Goal: Transaction & Acquisition: Purchase product/service

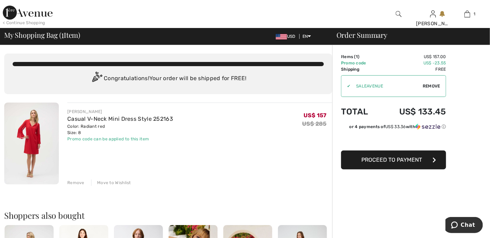
scroll to position [35, 0]
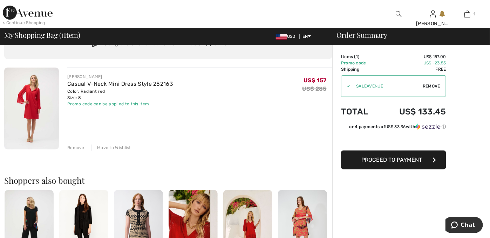
click at [384, 161] on span "Proceed to Payment" at bounding box center [392, 160] width 61 height 7
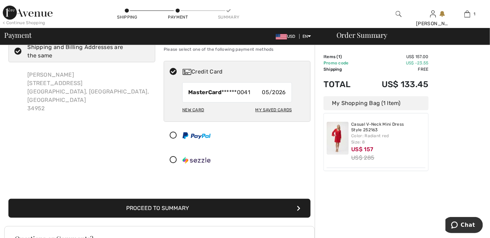
scroll to position [35, 0]
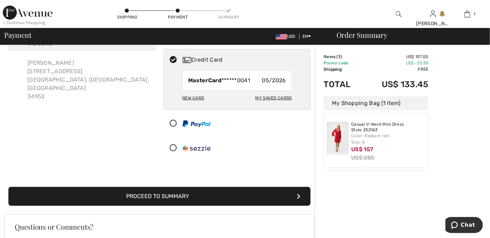
click at [224, 194] on button "Proceed to Summary" at bounding box center [159, 196] width 302 height 19
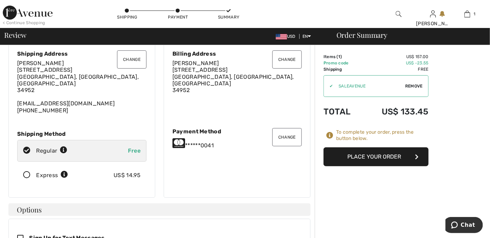
scroll to position [35, 0]
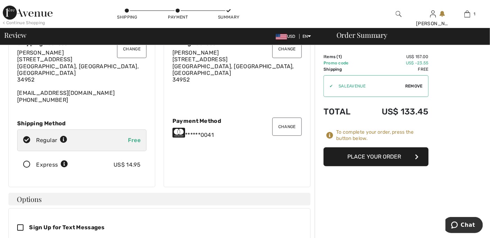
click at [357, 155] on button "Place Your Order" at bounding box center [375, 156] width 105 height 19
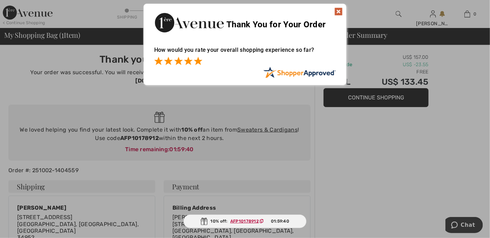
click at [197, 61] on span at bounding box center [198, 61] width 8 height 8
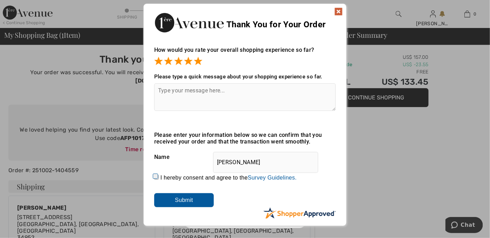
click at [338, 10] on img at bounding box center [338, 11] width 8 height 8
